Goal: Answer question/provide support: Share knowledge or assist other users

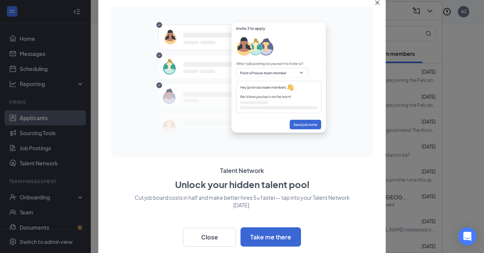
click at [380, 2] on button "Close" at bounding box center [379, 1] width 14 height 14
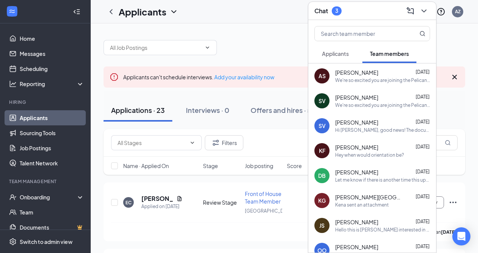
click at [361, 57] on div "Applicants Team members" at bounding box center [373, 53] width 116 height 19
click at [341, 56] on span "Applicants" at bounding box center [335, 53] width 27 height 7
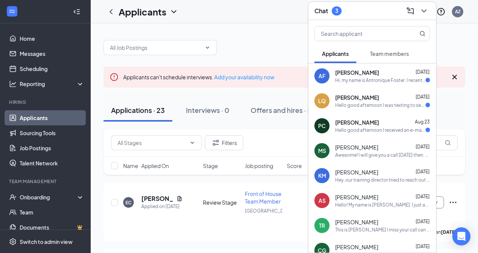
click at [348, 124] on span "[PERSON_NAME]" at bounding box center [357, 123] width 44 height 8
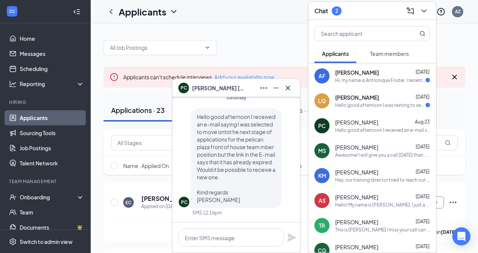
click at [290, 86] on icon "Cross" at bounding box center [288, 87] width 5 height 5
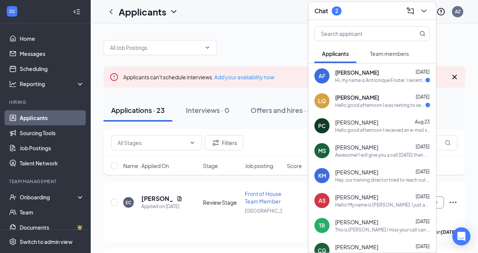
click at [352, 101] on span "[PERSON_NAME]" at bounding box center [357, 98] width 44 height 8
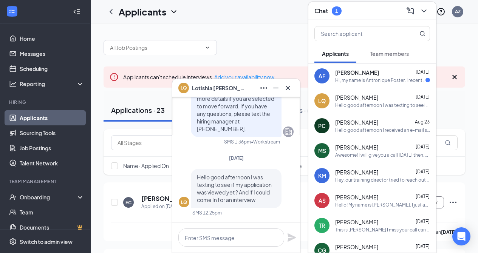
click at [349, 78] on div "﻿Hi, my name is Antronique Foster. I recently applied for the Back of House Tea…" at bounding box center [380, 80] width 90 height 6
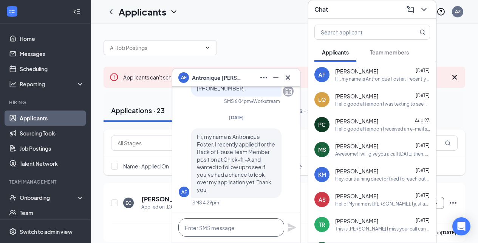
click at [221, 227] on textarea at bounding box center [231, 227] width 106 height 18
paste textarea ""Hello [Name], Thank you for your interest in the position. At this time, our h…"
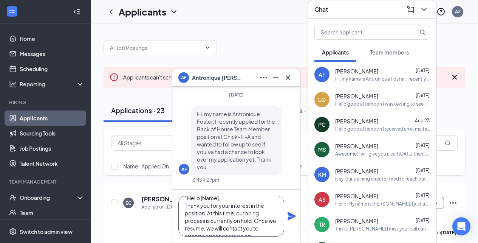
scroll to position [0, 0]
drag, startPoint x: 219, startPoint y: 207, endPoint x: 201, endPoint y: 206, distance: 18.6
click at [201, 206] on textarea ""Hello [Name], Thank you for your interest in the position. At this time, our h…" at bounding box center [231, 216] width 106 height 41
click at [187, 205] on textarea ""Hello Antronique, Thank you for your interest in the position. At this time, o…" at bounding box center [231, 216] width 106 height 41
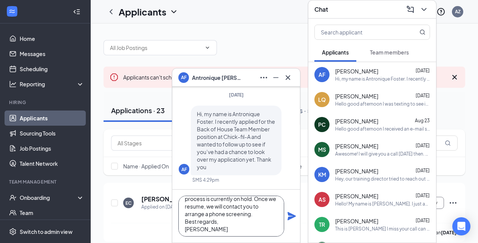
scroll to position [31, 0]
type textarea "Hello [PERSON_NAME], Thank you for your interest in the position. At this time,…"
click at [292, 215] on icon "Plane" at bounding box center [292, 216] width 8 height 8
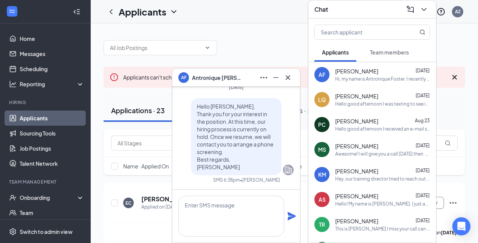
scroll to position [0, 0]
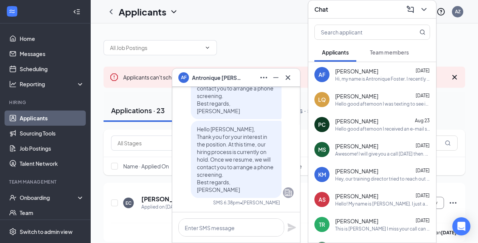
click at [356, 101] on div "Hello good afternoon I was texting to see if my application was viewed yet ? An…" at bounding box center [382, 104] width 95 height 6
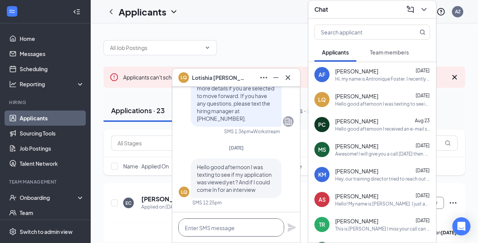
click at [216, 231] on textarea at bounding box center [231, 227] width 106 height 18
paste textarea ""Hello [Name], Thank you for your interest in the position. At this time, our h…"
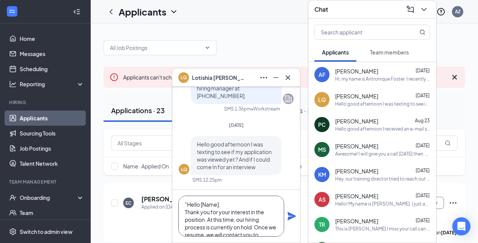
scroll to position [31, 0]
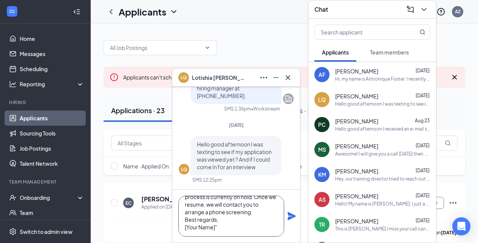
drag, startPoint x: 225, startPoint y: 230, endPoint x: 184, endPoint y: 229, distance: 41.2
click at [182, 229] on textarea ""Hello [Name], Thank you for your interest in the position. At this time, our h…" at bounding box center [231, 216] width 106 height 41
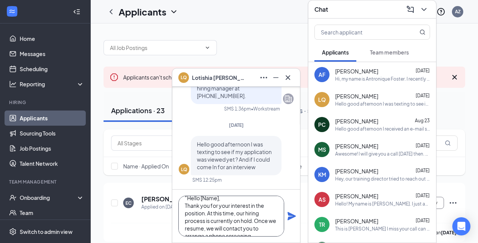
scroll to position [0, 0]
drag, startPoint x: 219, startPoint y: 208, endPoint x: 202, endPoint y: 208, distance: 17.0
click at [202, 208] on textarea ""Hello [Name], Thank you for your interest in the position. At this time, our h…" at bounding box center [231, 216] width 106 height 41
type textarea ""Hello [PERSON_NAME], Thank you for your interest in the position. At this time…"
click at [290, 214] on icon "Plane" at bounding box center [292, 216] width 8 height 8
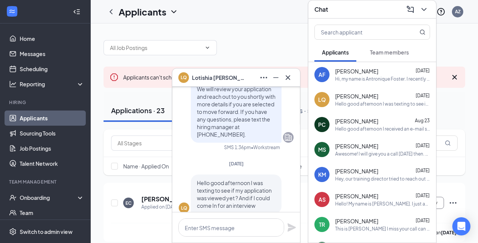
scroll to position [-359, 0]
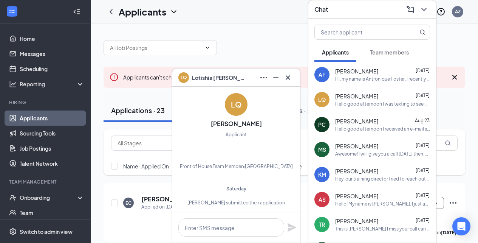
click at [366, 104] on div "Hello good afternoon I was texting to see if my application was viewed yet ? An…" at bounding box center [382, 104] width 95 height 6
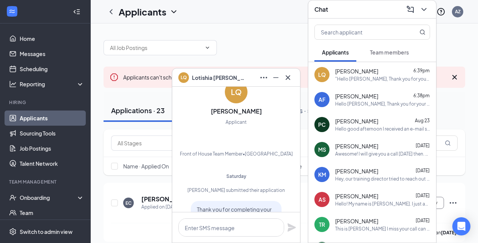
click at [350, 106] on div "Hello [PERSON_NAME], Thank you for your interest in the position. At this time,…" at bounding box center [382, 104] width 95 height 6
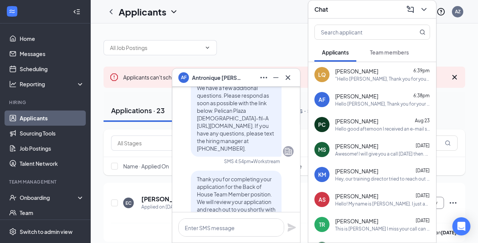
click at [351, 85] on div "LQ Lotishia Quinn 6:39pm "Hello Lotishia, Thank you for your interest in the po…" at bounding box center [373, 74] width 128 height 25
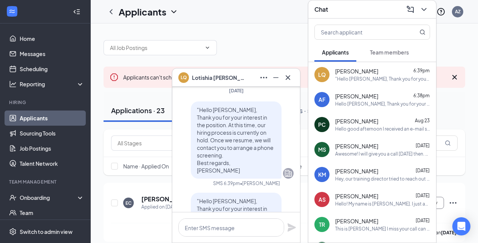
scroll to position [-78, 0]
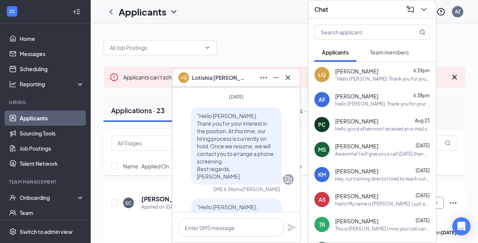
click at [343, 123] on span "[PERSON_NAME]" at bounding box center [356, 121] width 43 height 8
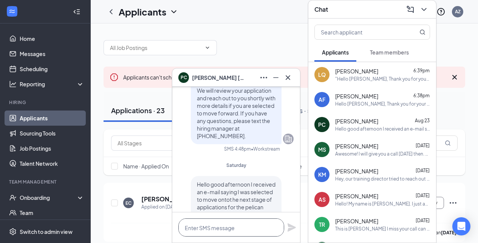
click at [247, 227] on textarea at bounding box center [231, 227] width 106 height 18
paste textarea ""Hello [Name], Thank you for your interest in the position. At this time, our h…"
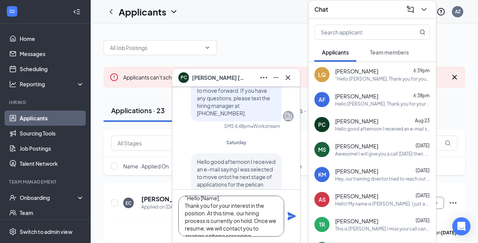
scroll to position [0, 0]
drag, startPoint x: 220, startPoint y: 205, endPoint x: 202, endPoint y: 206, distance: 17.4
click at [202, 206] on textarea ""Hello [Name], Thank you for your interest in the position. At this time, our h…" at bounding box center [231, 216] width 106 height 41
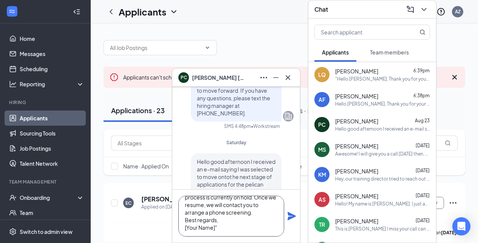
scroll to position [31, 0]
drag, startPoint x: 220, startPoint y: 231, endPoint x: 180, endPoint y: 228, distance: 40.2
click at [180, 228] on textarea ""Hello Paul, Thank you for your interest in the position. At this time, our hir…" at bounding box center [231, 216] width 106 height 41
type textarea ""Hello [PERSON_NAME], Thank you for your interest in the position. At this time…"
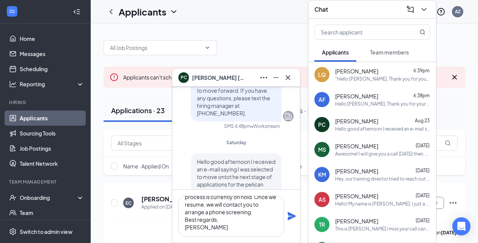
click at [294, 215] on icon "Plane" at bounding box center [292, 216] width 8 height 8
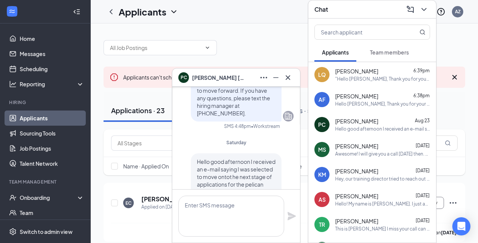
scroll to position [0, 0]
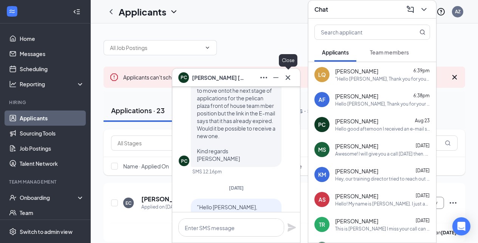
click at [292, 76] on icon "Cross" at bounding box center [288, 77] width 9 height 9
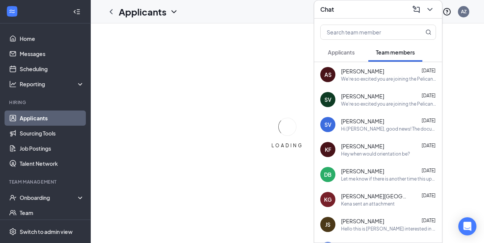
click at [428, 12] on icon "ChevronDown" at bounding box center [429, 9] width 9 height 9
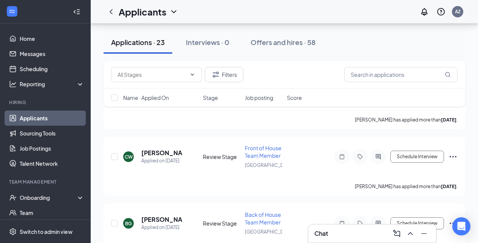
scroll to position [1472, 0]
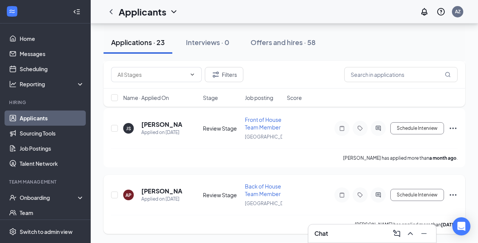
click at [453, 194] on icon "Ellipses" at bounding box center [453, 194] width 9 height 9
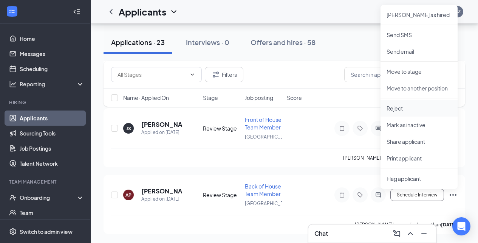
click at [419, 105] on p "Reject" at bounding box center [419, 108] width 65 height 8
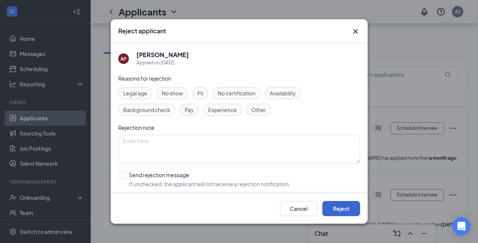
click at [350, 209] on button "Reject" at bounding box center [342, 208] width 38 height 15
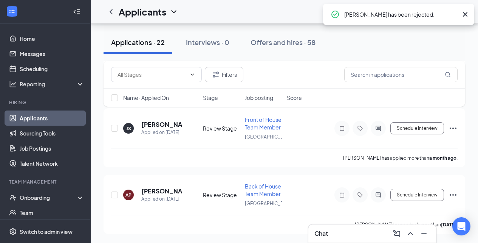
scroll to position [1406, 0]
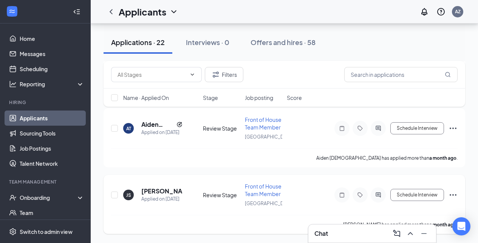
click at [453, 194] on icon "Ellipses" at bounding box center [453, 194] width 9 height 9
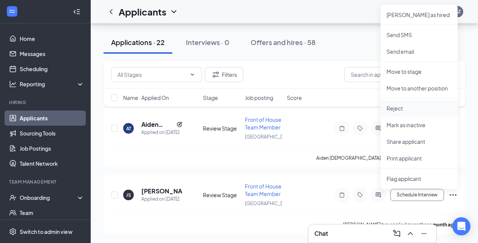
click at [429, 110] on p "Reject" at bounding box center [419, 108] width 65 height 8
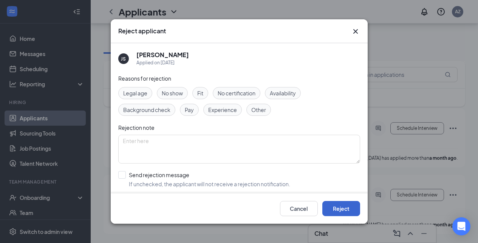
click at [337, 207] on button "Reject" at bounding box center [342, 208] width 38 height 15
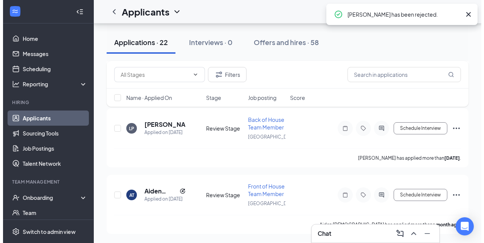
scroll to position [1339, 0]
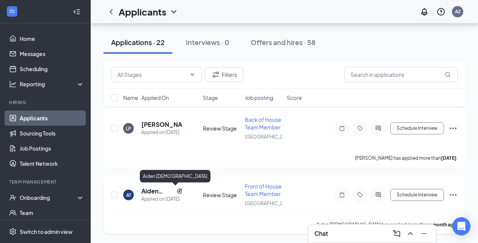
click at [154, 191] on h5 "Aiden [DEMOGRAPHIC_DATA]" at bounding box center [157, 191] width 32 height 8
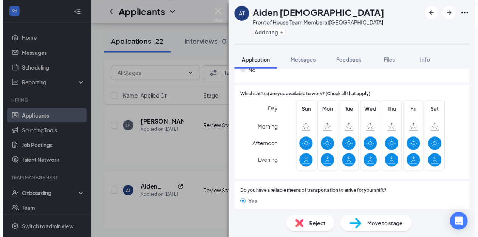
scroll to position [741, 0]
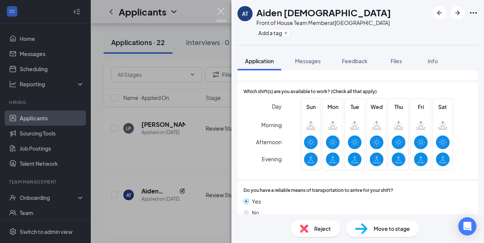
click at [220, 17] on img at bounding box center [220, 15] width 9 height 15
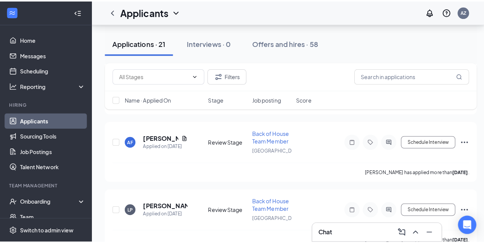
scroll to position [1264, 0]
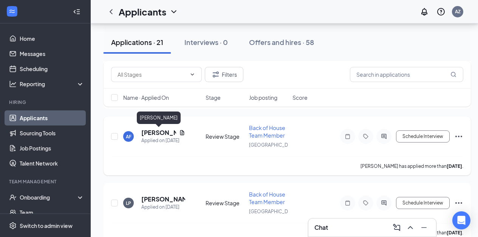
click at [155, 131] on h5 "[PERSON_NAME]" at bounding box center [158, 133] width 35 height 8
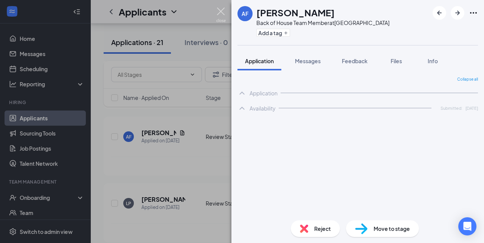
click at [220, 14] on img at bounding box center [220, 15] width 9 height 15
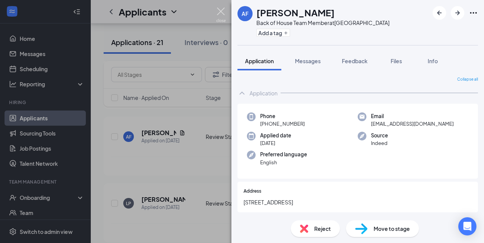
click at [221, 14] on img at bounding box center [220, 15] width 9 height 15
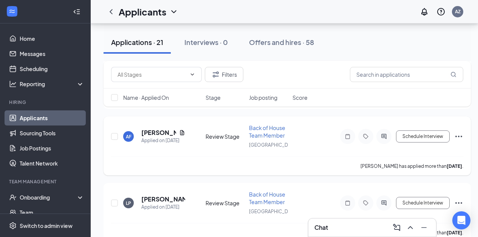
click at [155, 134] on h5 "[PERSON_NAME]" at bounding box center [158, 133] width 35 height 8
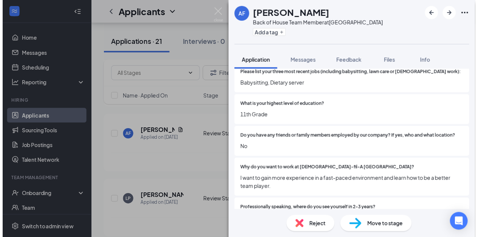
scroll to position [271, 0]
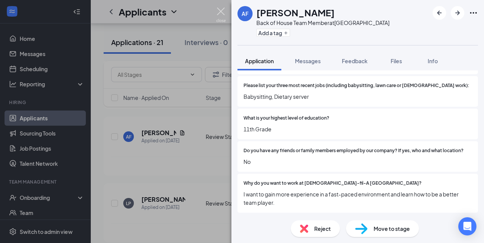
click at [219, 11] on img at bounding box center [220, 15] width 9 height 15
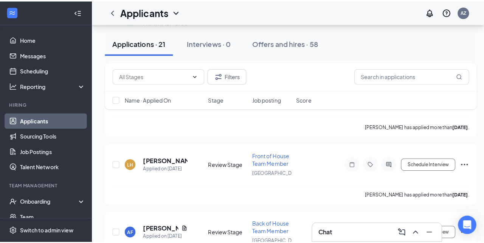
scroll to position [1166, 0]
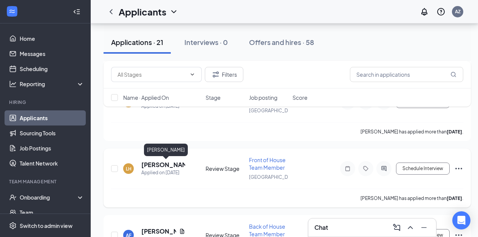
click at [159, 168] on h5 "[PERSON_NAME]" at bounding box center [163, 165] width 44 height 8
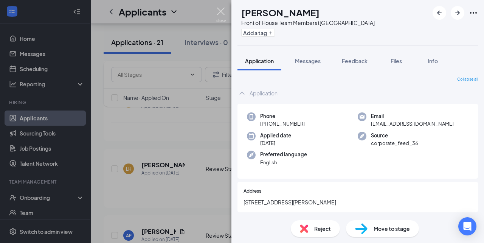
click at [225, 12] on img at bounding box center [220, 15] width 9 height 15
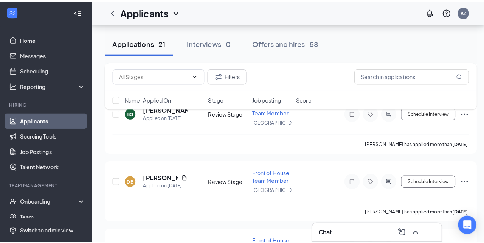
scroll to position [1085, 0]
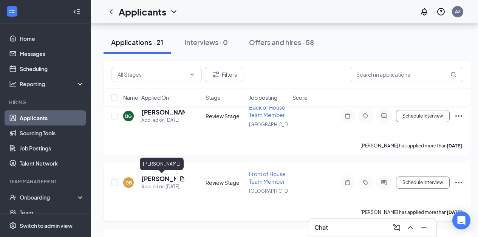
click at [151, 179] on h5 "[PERSON_NAME]" at bounding box center [158, 179] width 35 height 8
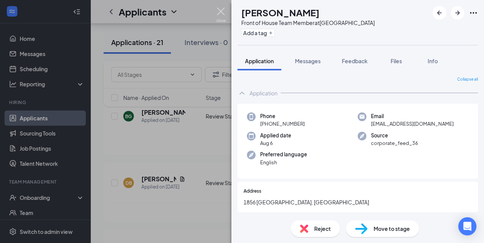
click at [220, 14] on img at bounding box center [220, 15] width 9 height 15
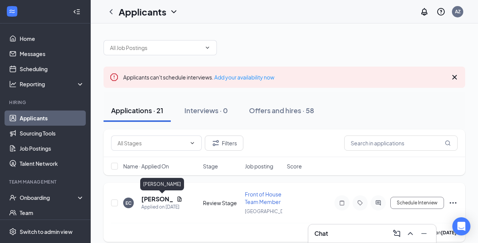
click at [149, 200] on h5 "[PERSON_NAME]" at bounding box center [157, 199] width 32 height 8
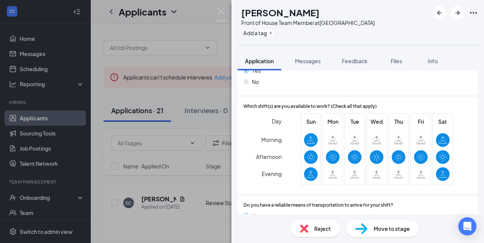
scroll to position [751, 0]
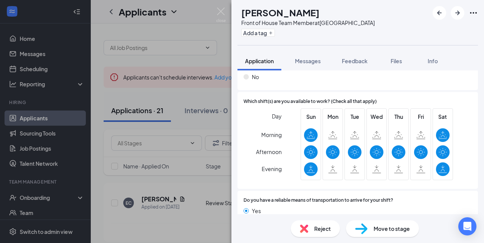
click at [307, 232] on img at bounding box center [304, 228] width 8 height 8
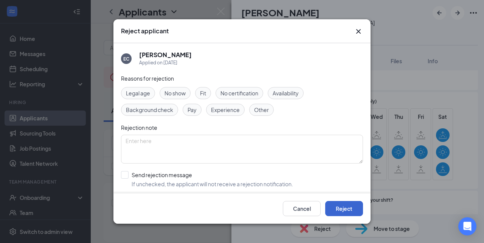
click at [340, 207] on button "Reject" at bounding box center [344, 208] width 38 height 15
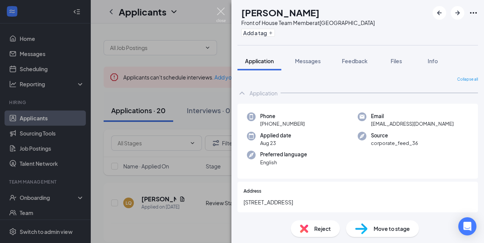
click at [222, 14] on img at bounding box center [220, 15] width 9 height 15
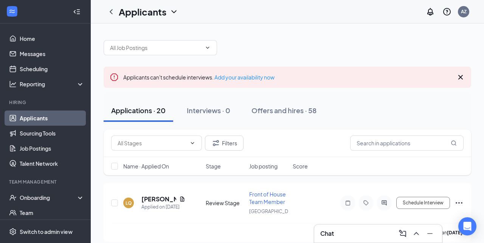
click at [376, 231] on div "Chat" at bounding box center [378, 233] width 116 height 12
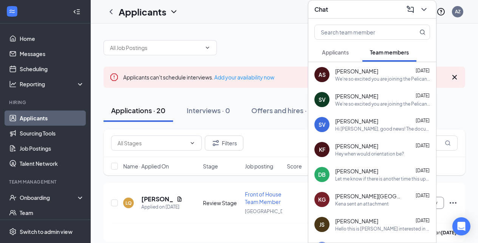
click at [335, 53] on span "Applicants" at bounding box center [335, 52] width 27 height 7
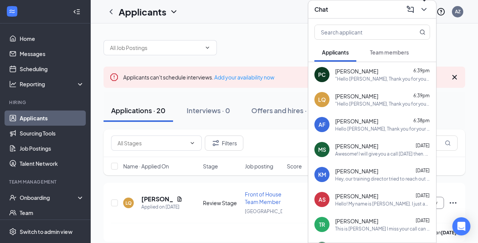
click at [425, 9] on icon "ChevronDown" at bounding box center [424, 9] width 5 height 3
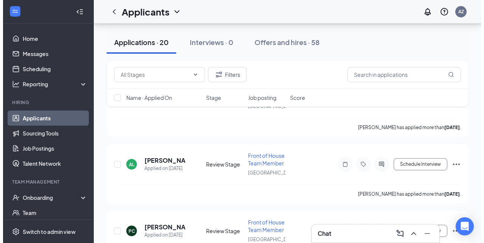
scroll to position [119, 0]
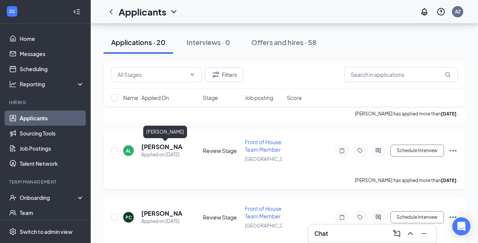
click at [169, 149] on h5 "[PERSON_NAME]" at bounding box center [161, 147] width 41 height 8
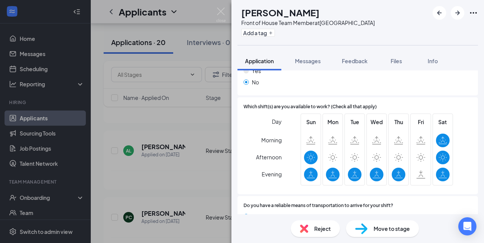
scroll to position [728, 0]
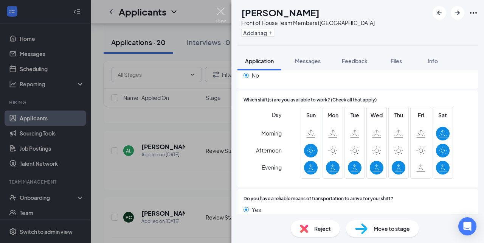
click at [222, 14] on img at bounding box center [220, 15] width 9 height 15
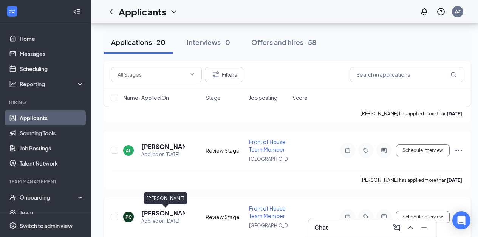
click at [170, 214] on h5 "[PERSON_NAME]" at bounding box center [163, 213] width 44 height 8
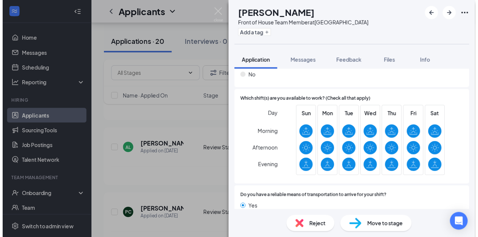
scroll to position [712, 0]
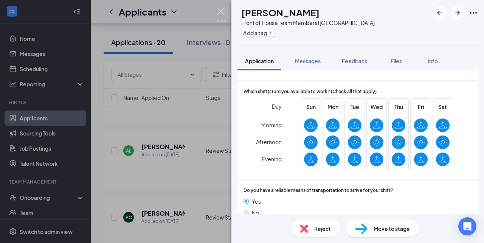
click at [223, 16] on img at bounding box center [220, 15] width 9 height 15
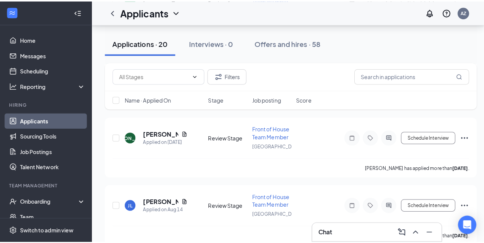
scroll to position [261, 0]
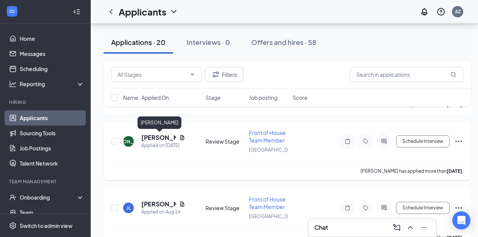
click at [158, 138] on h5 "[PERSON_NAME]" at bounding box center [158, 137] width 35 height 8
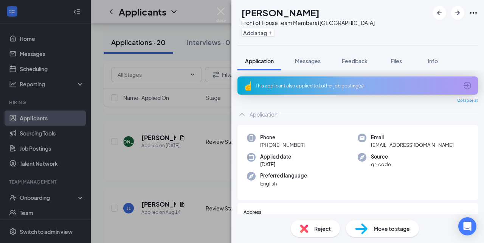
click at [326, 229] on span "Reject" at bounding box center [322, 228] width 17 height 8
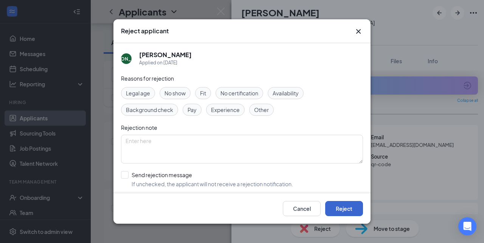
click at [339, 209] on button "Reject" at bounding box center [344, 208] width 38 height 15
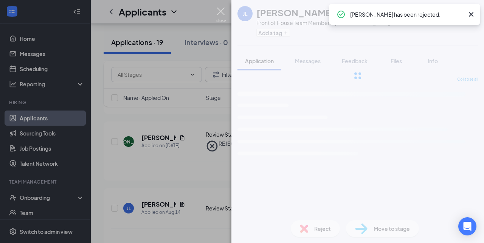
click at [220, 15] on img at bounding box center [220, 15] width 9 height 15
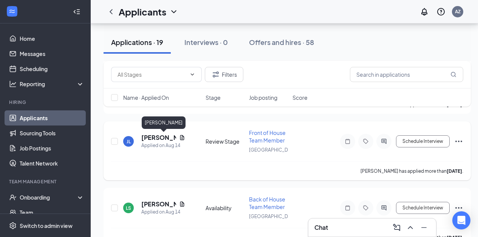
click at [155, 137] on h5 "[PERSON_NAME]" at bounding box center [158, 137] width 35 height 8
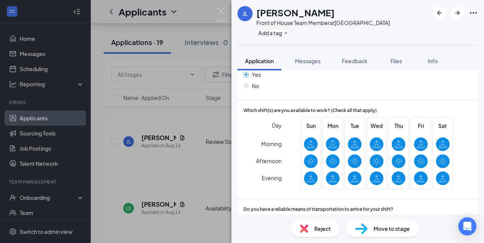
scroll to position [744, 0]
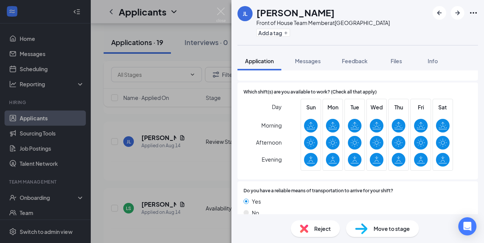
click at [321, 227] on span "Reject" at bounding box center [322, 228] width 17 height 8
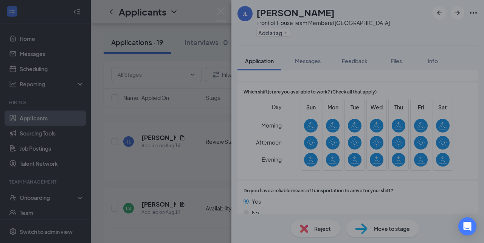
scroll to position [741, 0]
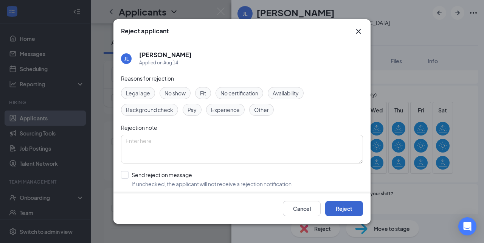
click at [345, 208] on button "Reject" at bounding box center [344, 208] width 38 height 15
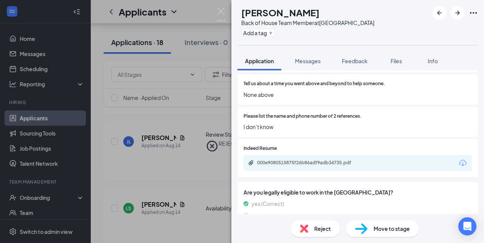
scroll to position [455, 0]
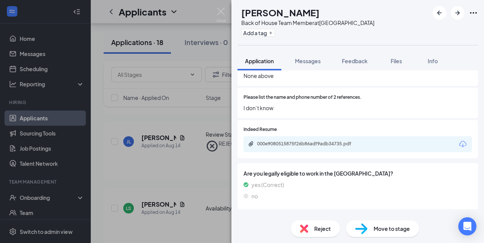
click at [313, 228] on div "Reject" at bounding box center [315, 228] width 49 height 17
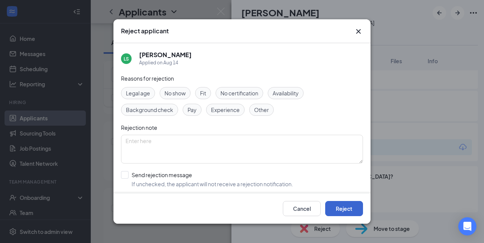
click at [356, 212] on button "Reject" at bounding box center [344, 208] width 38 height 15
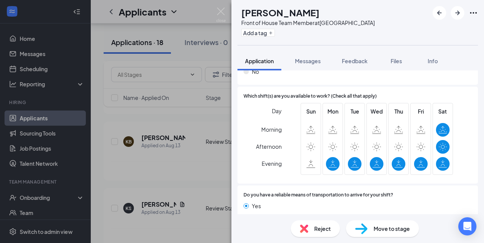
scroll to position [716, 0]
click at [321, 230] on span "Reject" at bounding box center [322, 228] width 17 height 8
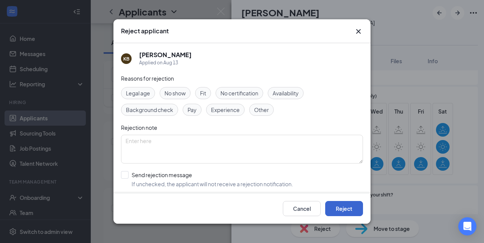
click at [356, 211] on button "Reject" at bounding box center [344, 208] width 38 height 15
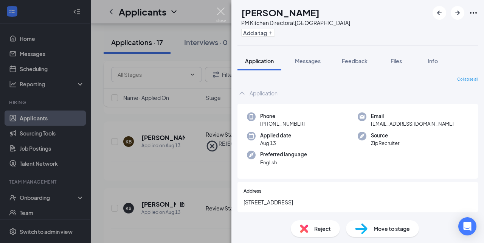
click at [220, 15] on img at bounding box center [220, 15] width 9 height 15
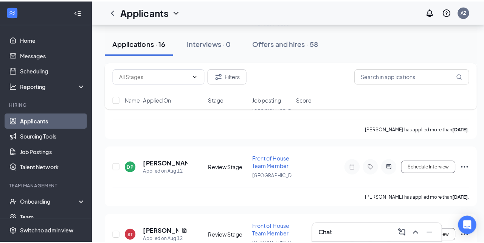
scroll to position [327, 0]
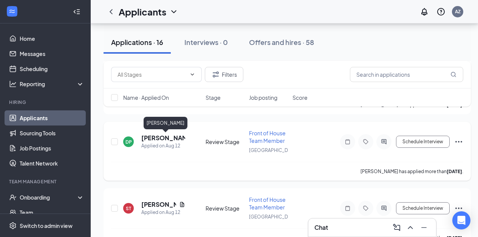
click at [170, 138] on h5 "[PERSON_NAME]" at bounding box center [163, 138] width 44 height 8
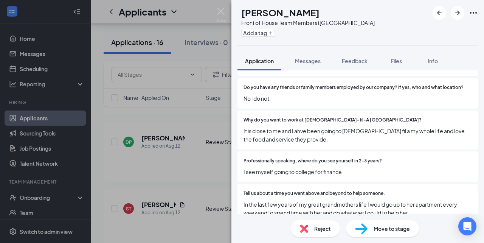
scroll to position [376, 0]
click at [222, 10] on img at bounding box center [220, 15] width 9 height 15
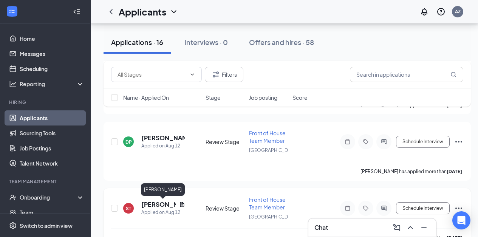
click at [157, 204] on h5 "[PERSON_NAME]" at bounding box center [158, 204] width 35 height 8
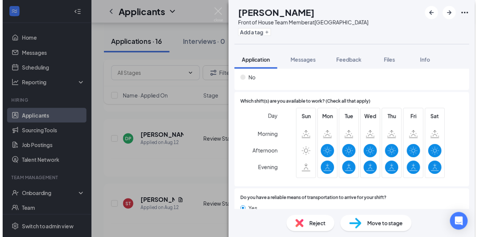
scroll to position [727, 0]
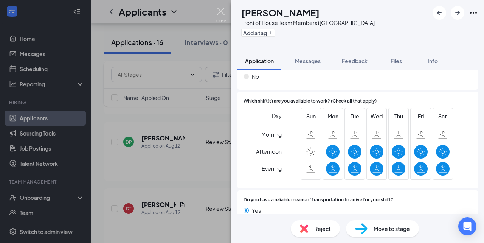
click at [218, 11] on img at bounding box center [220, 15] width 9 height 15
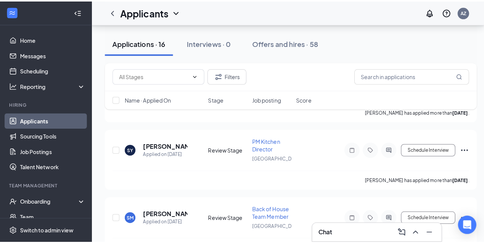
scroll to position [461, 0]
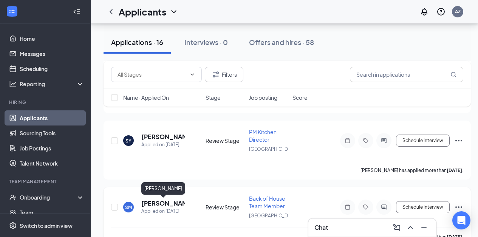
click at [165, 202] on h5 "[PERSON_NAME]" at bounding box center [163, 203] width 44 height 8
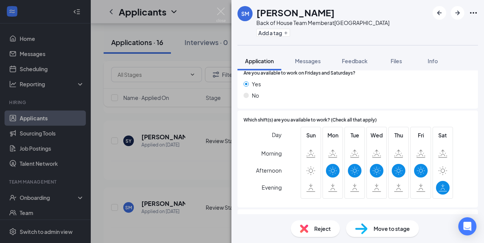
scroll to position [723, 0]
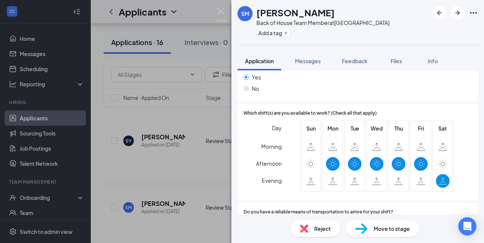
click at [314, 228] on div "Reject" at bounding box center [315, 228] width 49 height 17
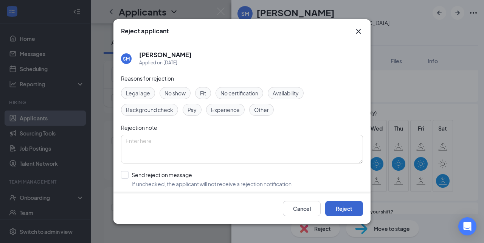
click at [355, 209] on button "Reject" at bounding box center [344, 208] width 38 height 15
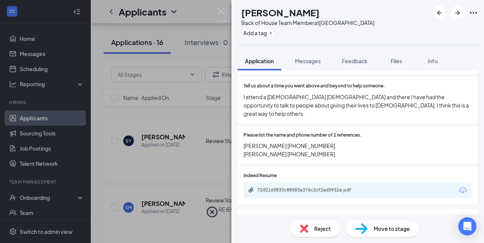
scroll to position [480, 0]
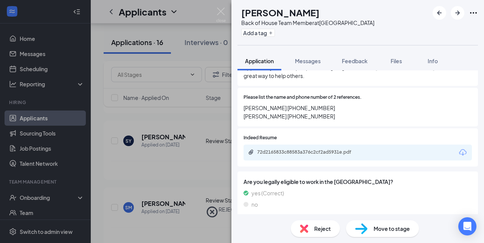
click at [272, 223] on div "Availability" at bounding box center [263, 227] width 26 height 8
click at [330, 232] on span "Reject" at bounding box center [322, 228] width 17 height 8
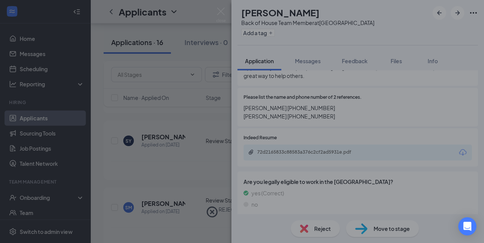
scroll to position [477, 0]
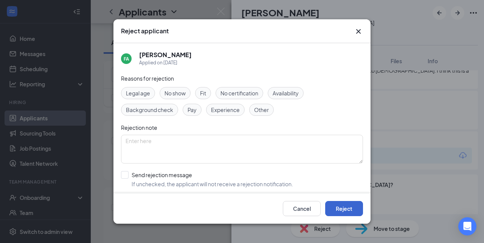
click at [345, 206] on button "Reject" at bounding box center [344, 208] width 38 height 15
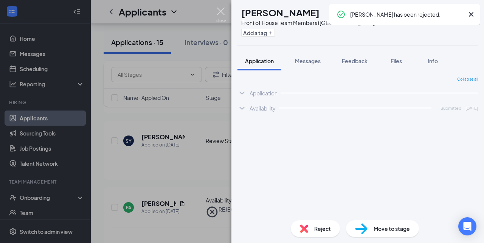
click at [221, 10] on img at bounding box center [220, 15] width 9 height 15
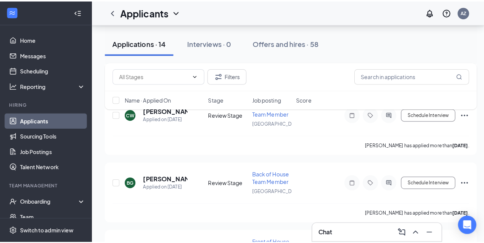
scroll to position [522, 0]
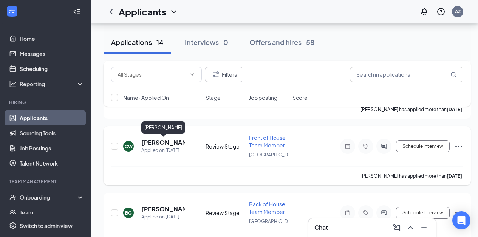
click at [152, 143] on h5 "[PERSON_NAME]" at bounding box center [163, 142] width 44 height 8
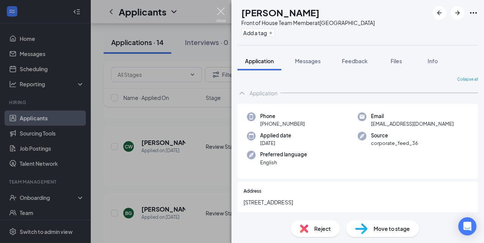
drag, startPoint x: 219, startPoint y: 12, endPoint x: 481, endPoint y: 85, distance: 272.5
click at [219, 12] on img at bounding box center [220, 15] width 9 height 15
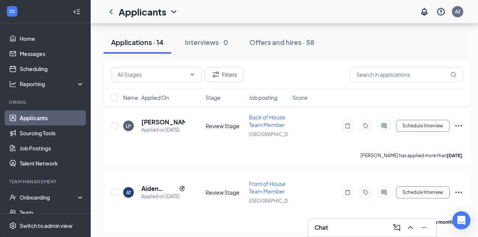
scroll to position [1811, 0]
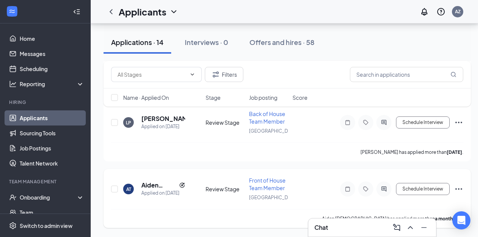
click at [459, 187] on icon "Ellipses" at bounding box center [459, 189] width 9 height 9
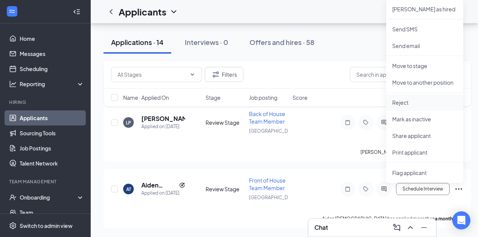
click at [419, 104] on p "Reject" at bounding box center [425, 103] width 65 height 8
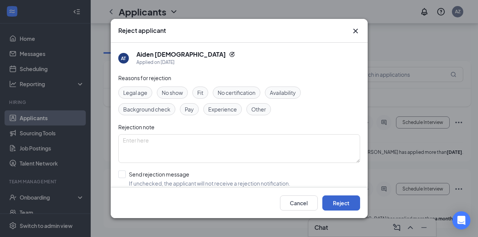
click at [345, 204] on button "Reject" at bounding box center [342, 203] width 38 height 15
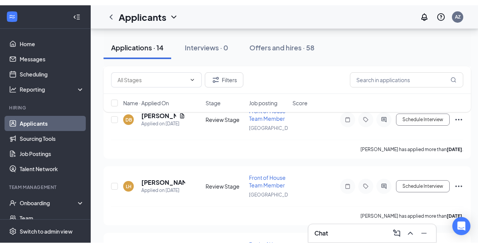
scroll to position [672, 0]
